Goal: Task Accomplishment & Management: Manage account settings

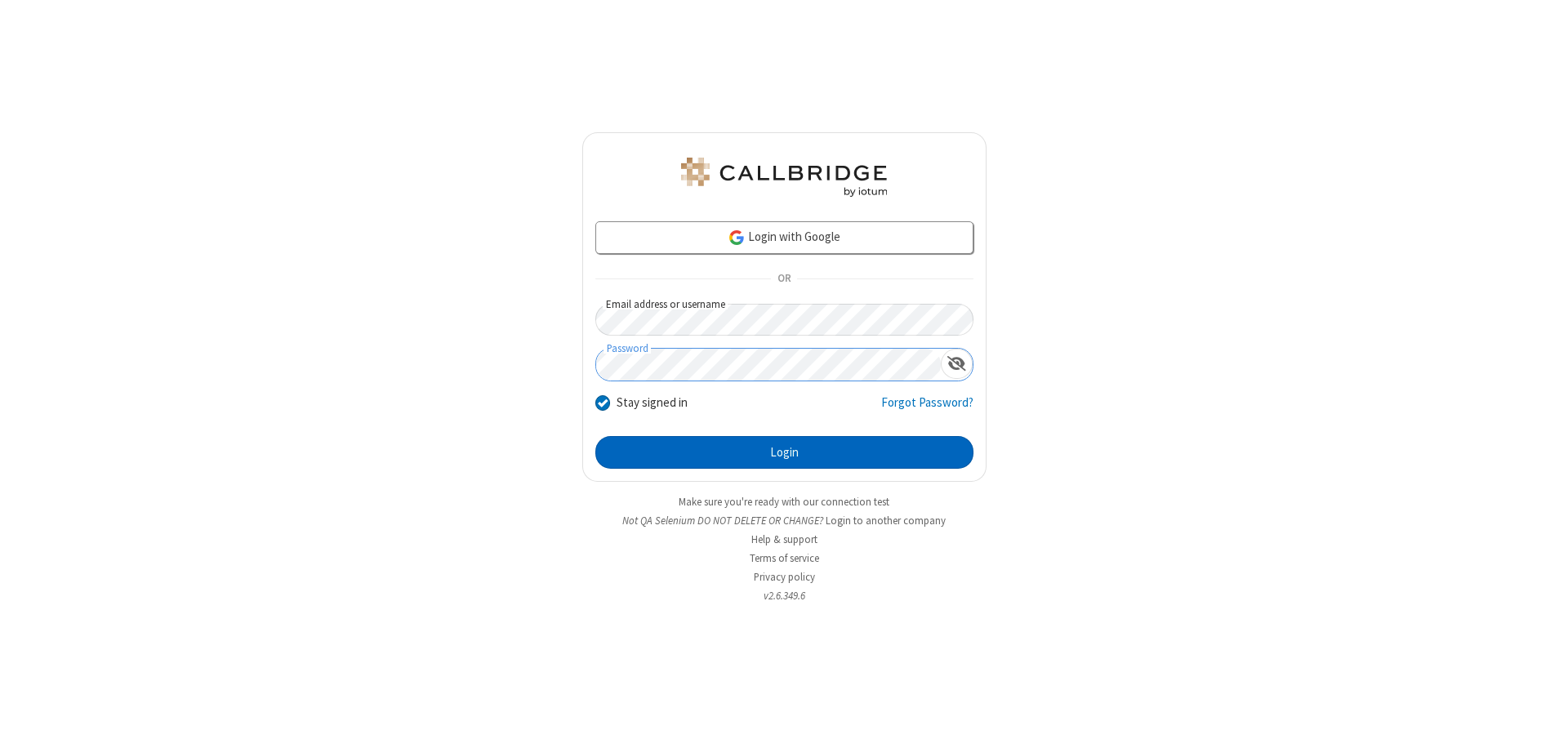
click at [784, 452] on button "Login" at bounding box center [784, 452] width 378 height 33
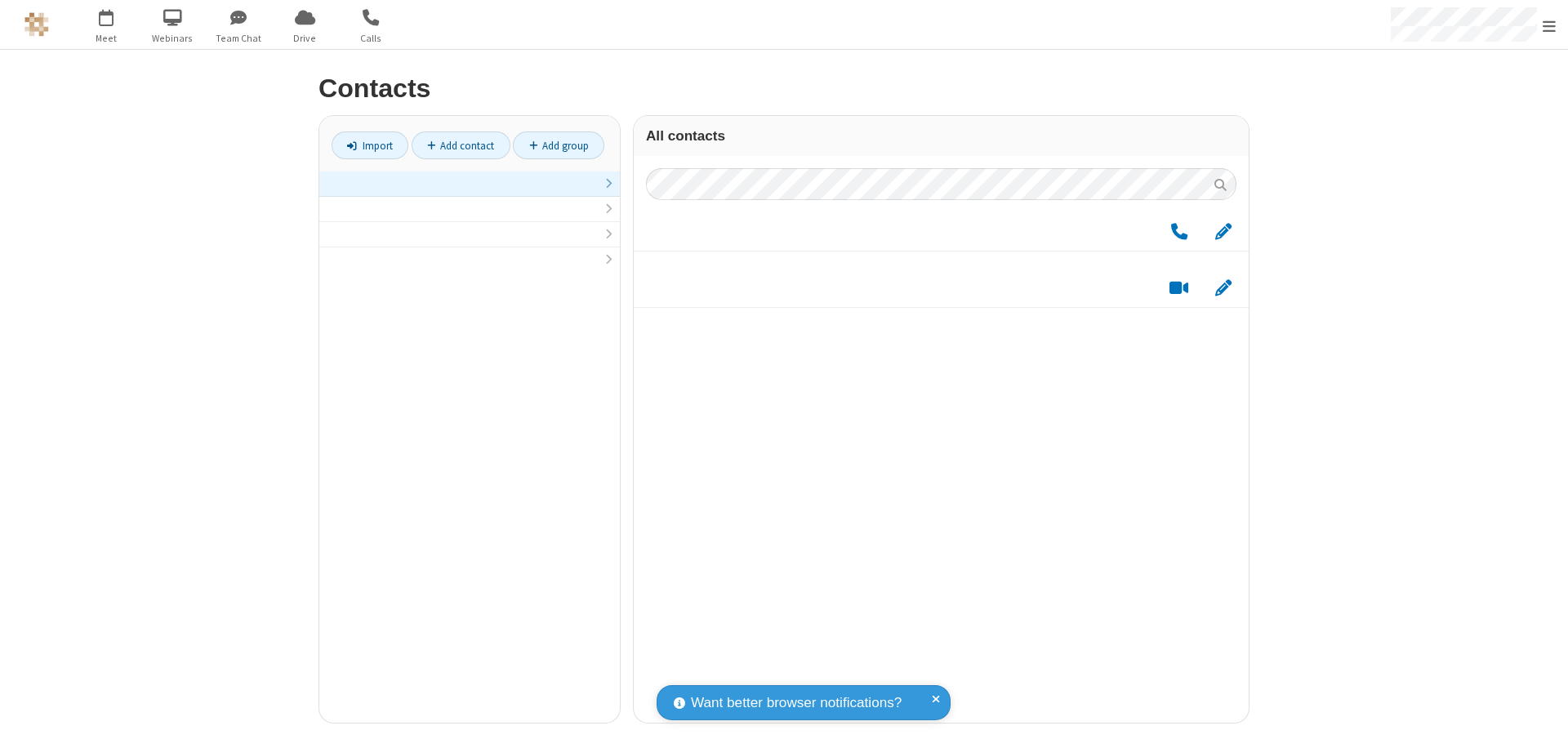
click at [470, 193] on link at bounding box center [470, 184] width 300 height 25
click at [558, 145] on link "Add group" at bounding box center [558, 145] width 91 height 28
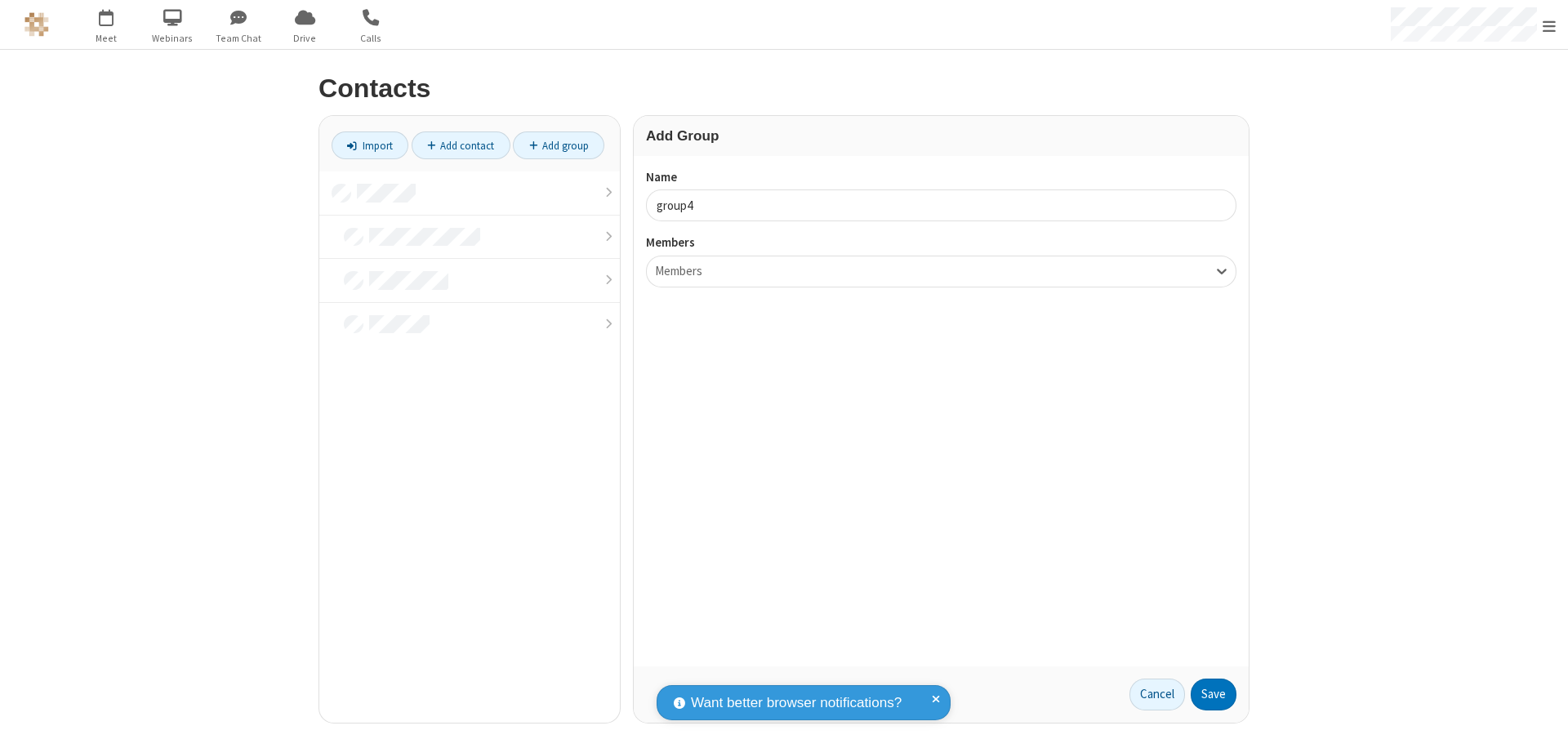
type input "group4"
type input "name20"
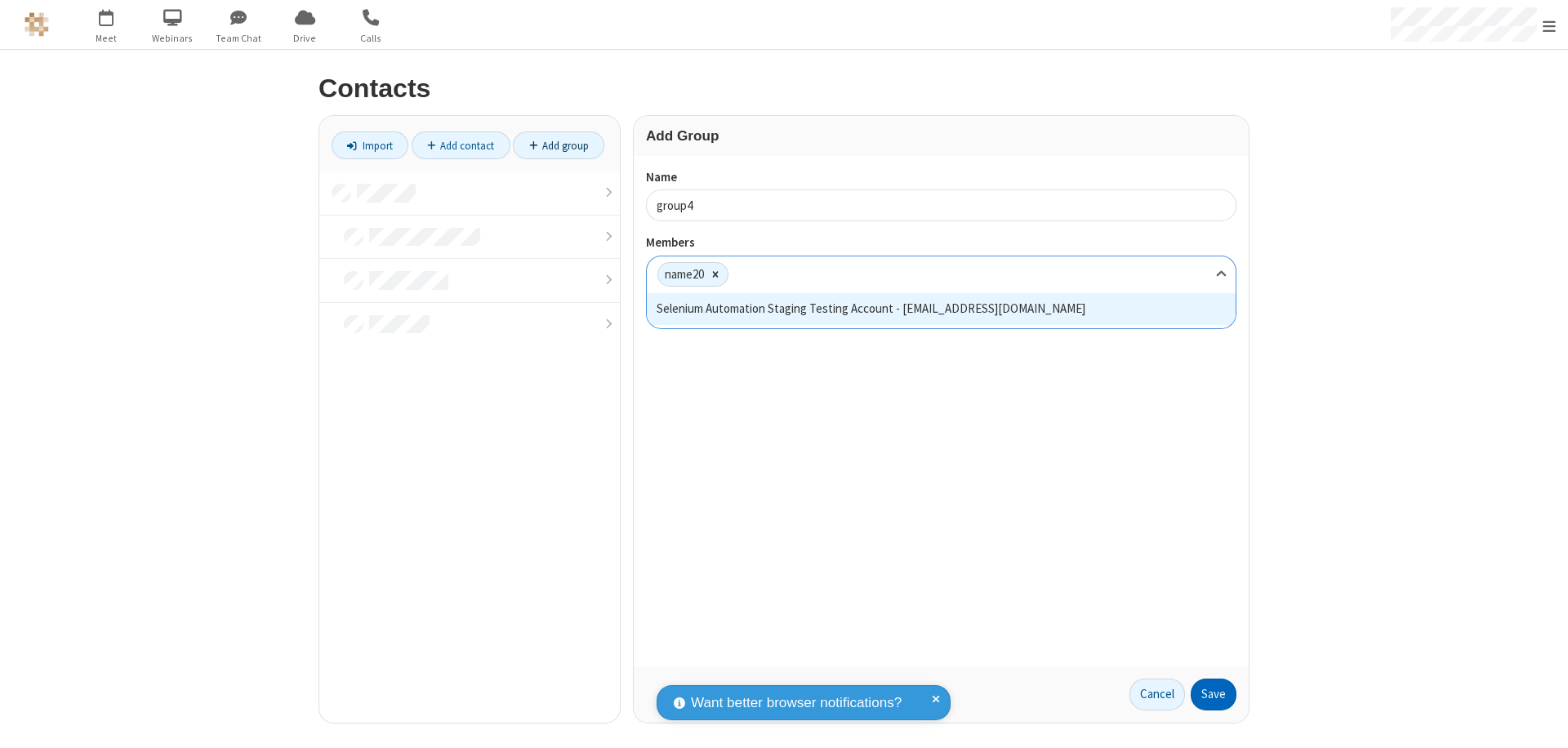
click at [1213, 694] on button "Save" at bounding box center [1213, 694] width 46 height 33
click at [460, 145] on link "Add contact" at bounding box center [461, 145] width 99 height 28
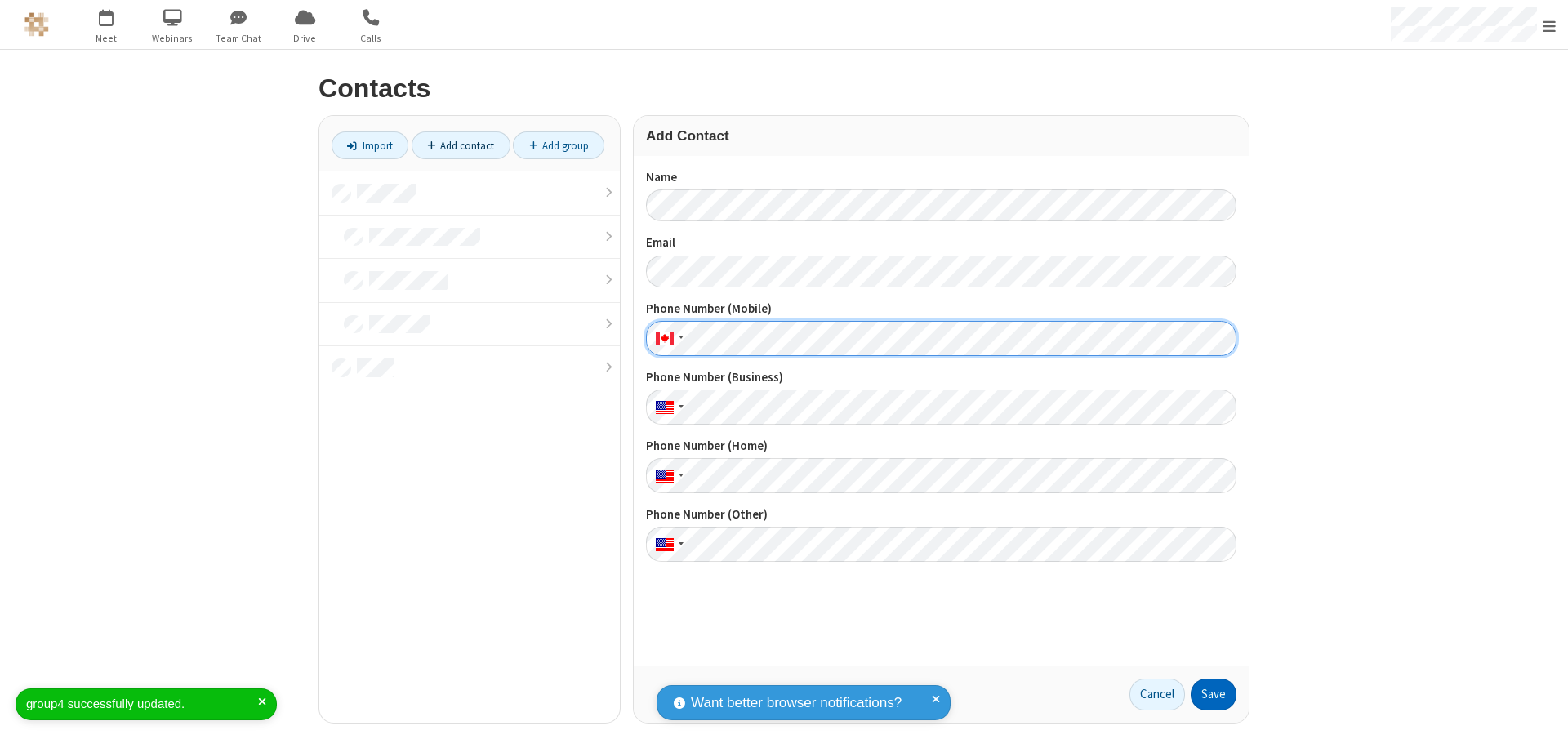
click at [1213, 694] on button "Save" at bounding box center [1213, 694] width 46 height 33
